Goal: Entertainment & Leisure: Browse casually

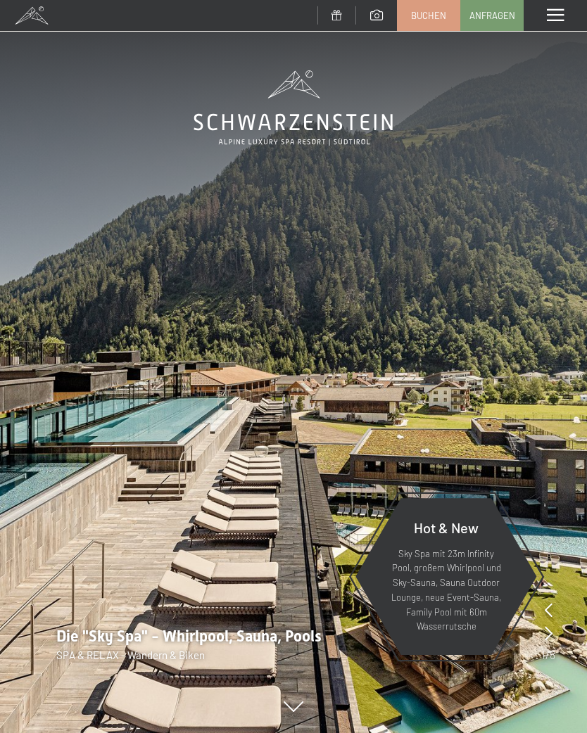
click at [560, 20] on span at bounding box center [555, 15] width 17 height 13
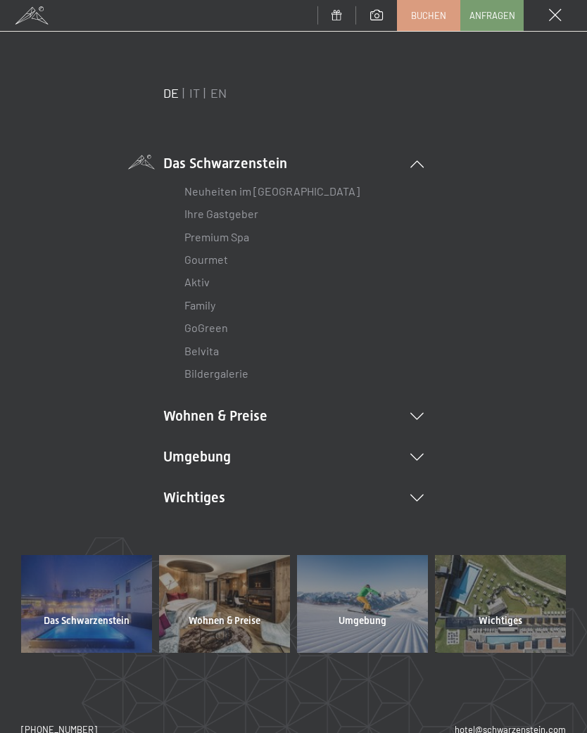
click at [421, 448] on li "Umgebung Das Ahrntal Ski & Winter Skifahren Skischule Wandern & [PERSON_NAME] W…" at bounding box center [293, 457] width 260 height 20
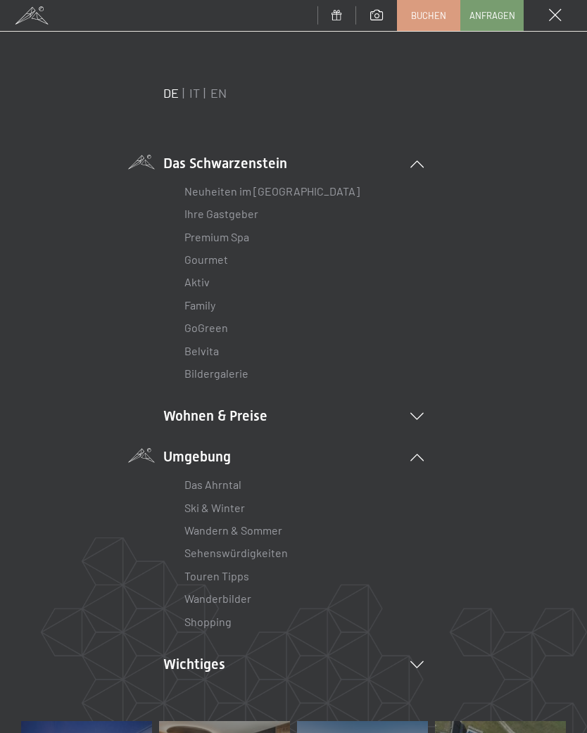
click at [229, 595] on link "Wanderbilder" at bounding box center [217, 598] width 67 height 13
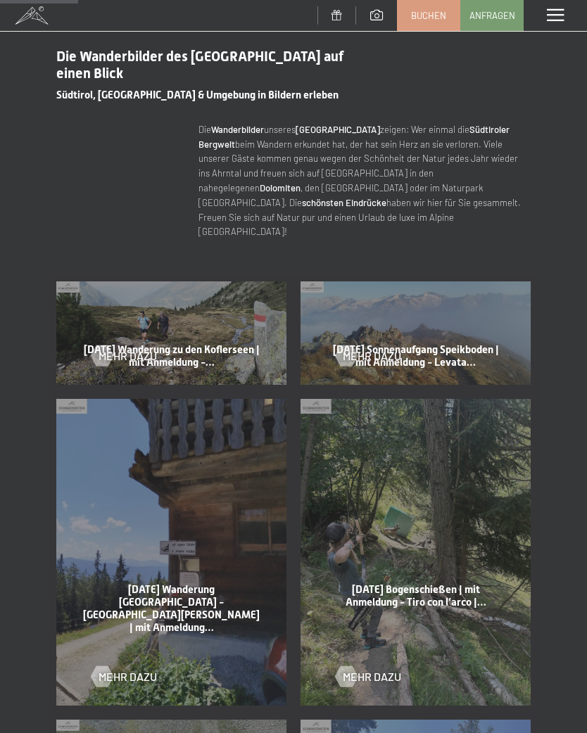
scroll to position [485, 0]
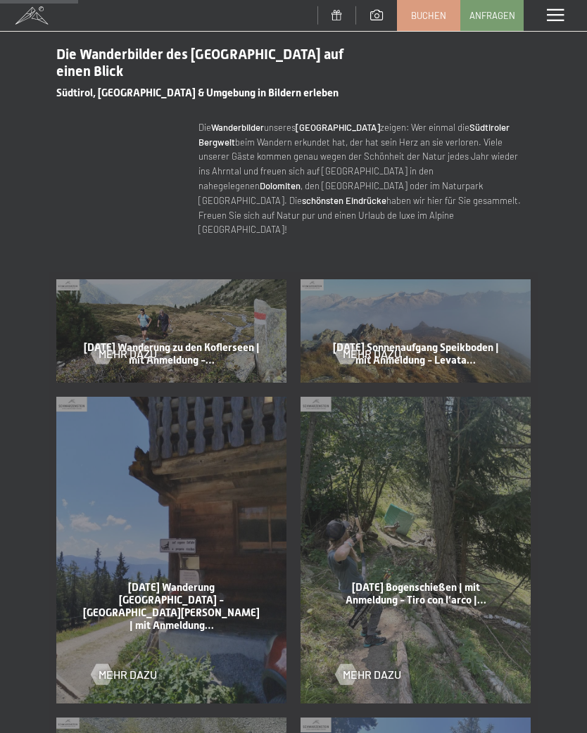
click at [135, 346] on span "Mehr dazu" at bounding box center [128, 353] width 58 height 15
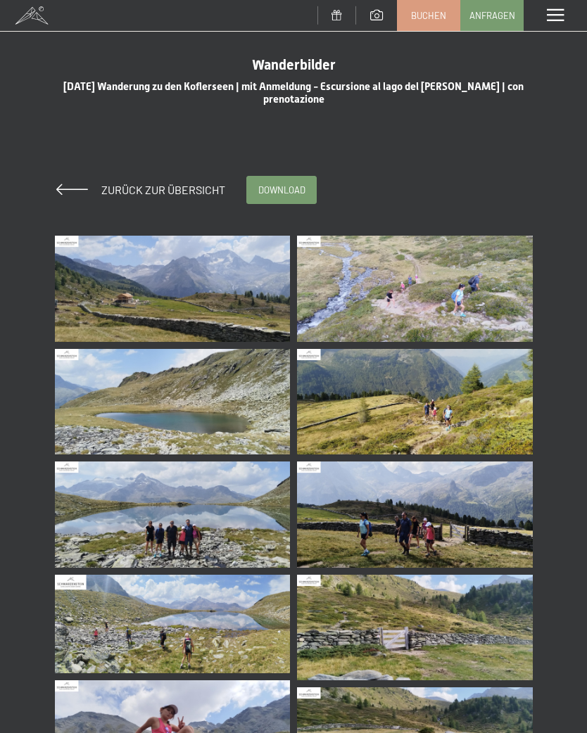
click at [216, 301] on img at bounding box center [173, 289] width 236 height 106
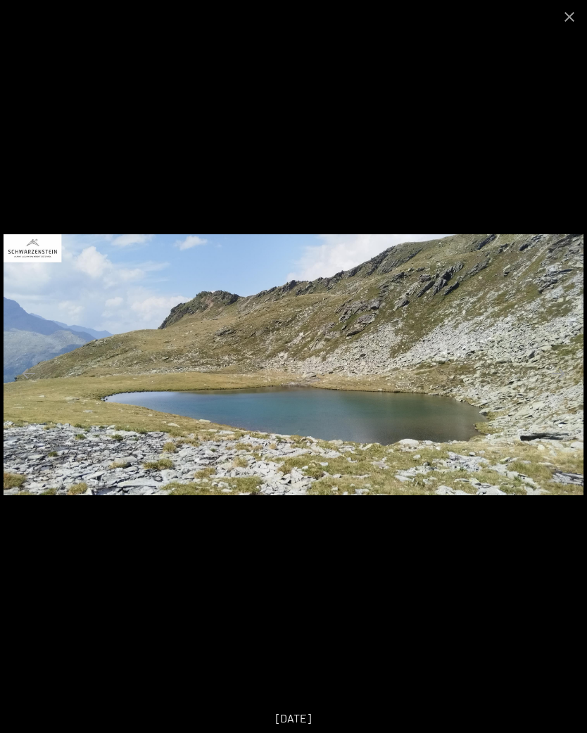
click at [583, 12] on button "Close gallery" at bounding box center [569, 16] width 35 height 33
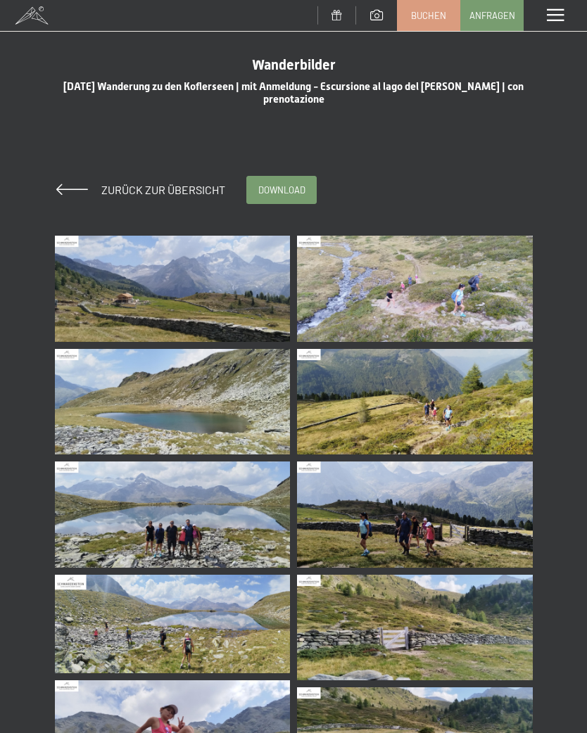
click at [561, 15] on span at bounding box center [555, 15] width 17 height 13
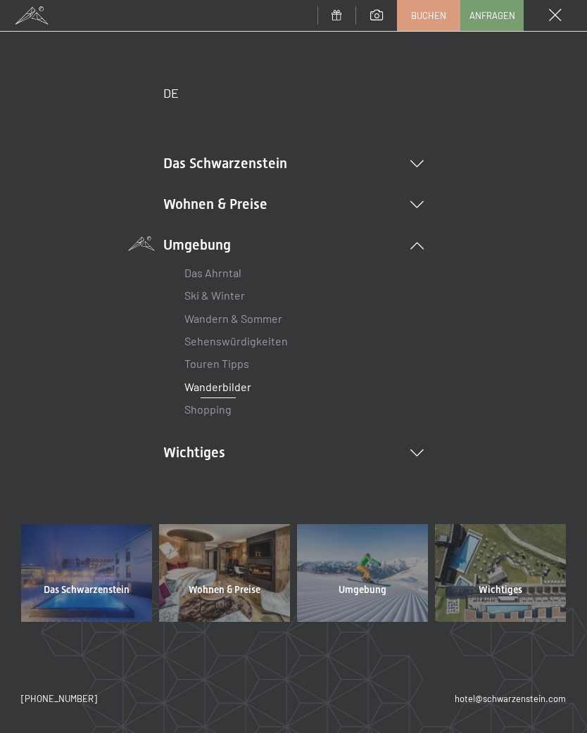
click at [574, 4] on div "Menü" at bounding box center [555, 15] width 63 height 31
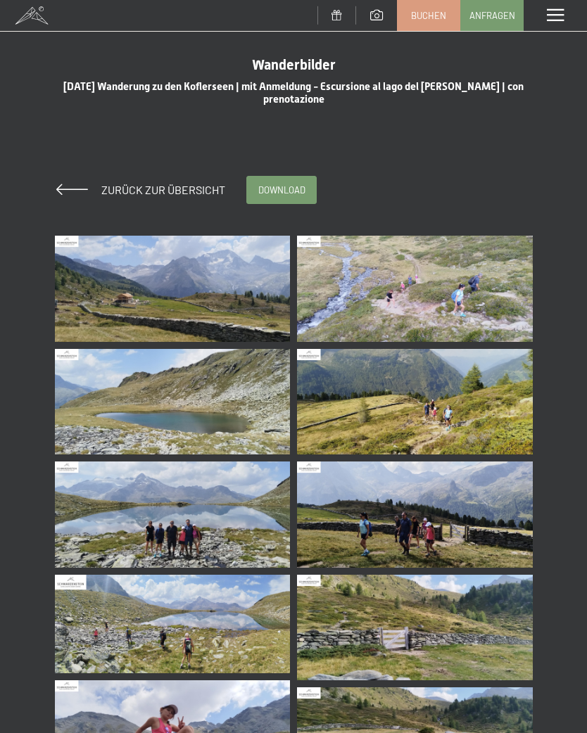
click at [562, 11] on span at bounding box center [555, 15] width 17 height 13
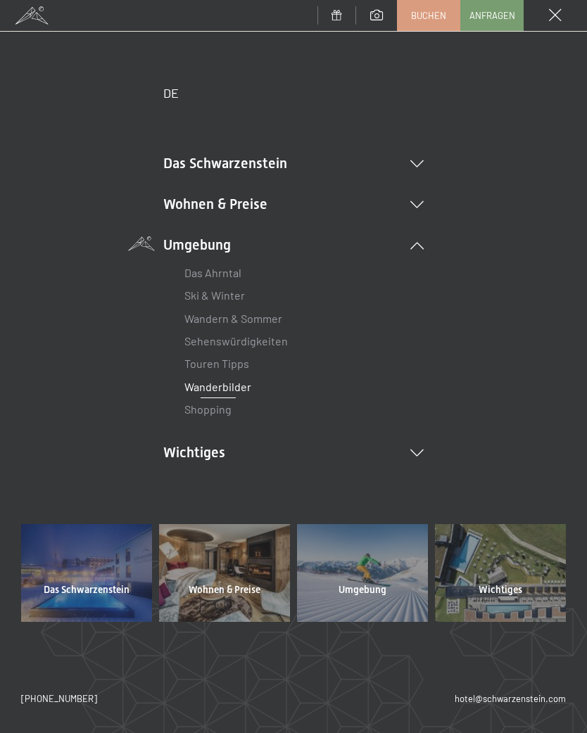
click at [558, 9] on span at bounding box center [555, 15] width 13 height 13
